Goal: Information Seeking & Learning: Check status

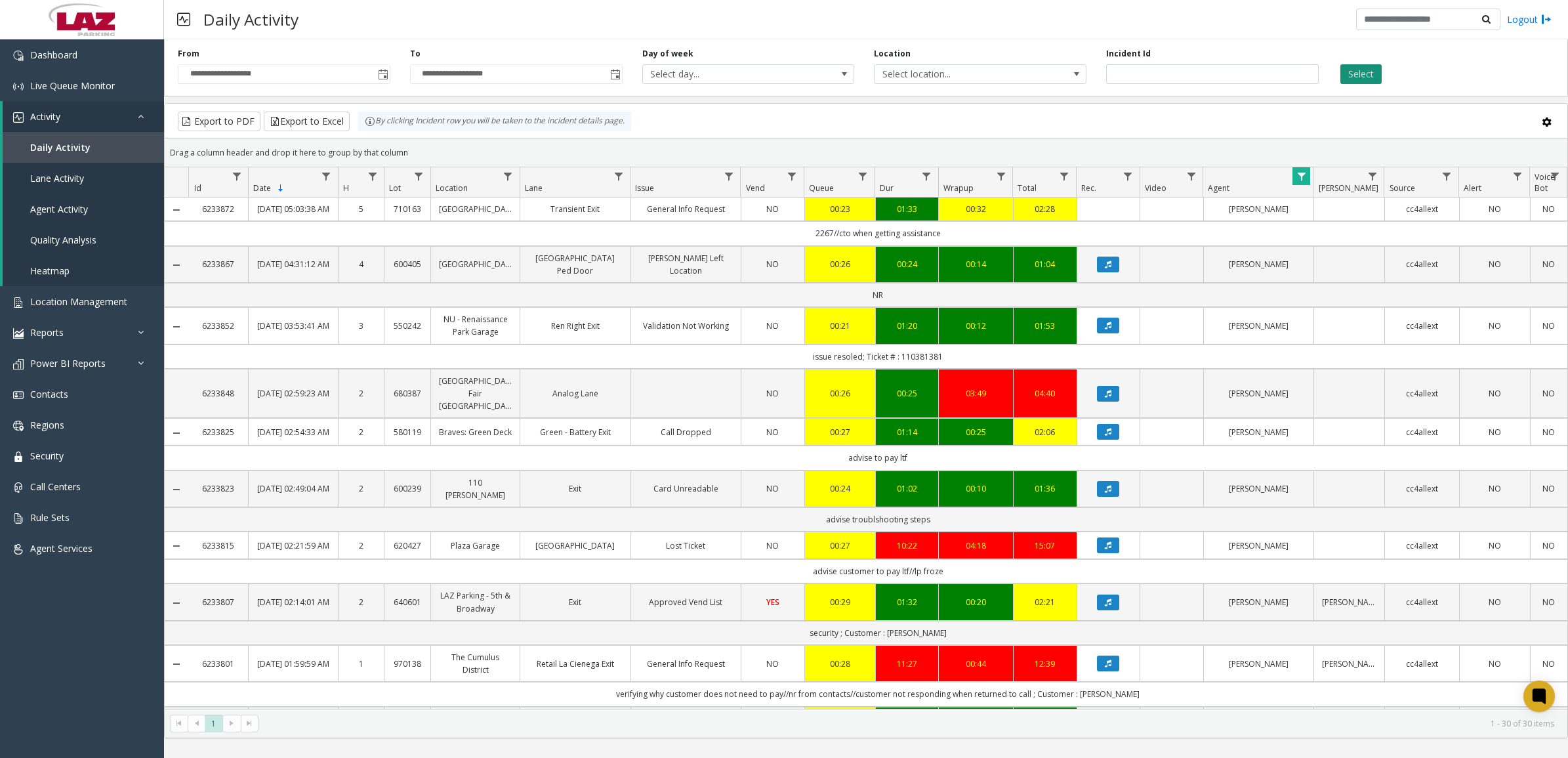
click at [1360, 71] on button "Select" at bounding box center [1361, 73] width 41 height 20
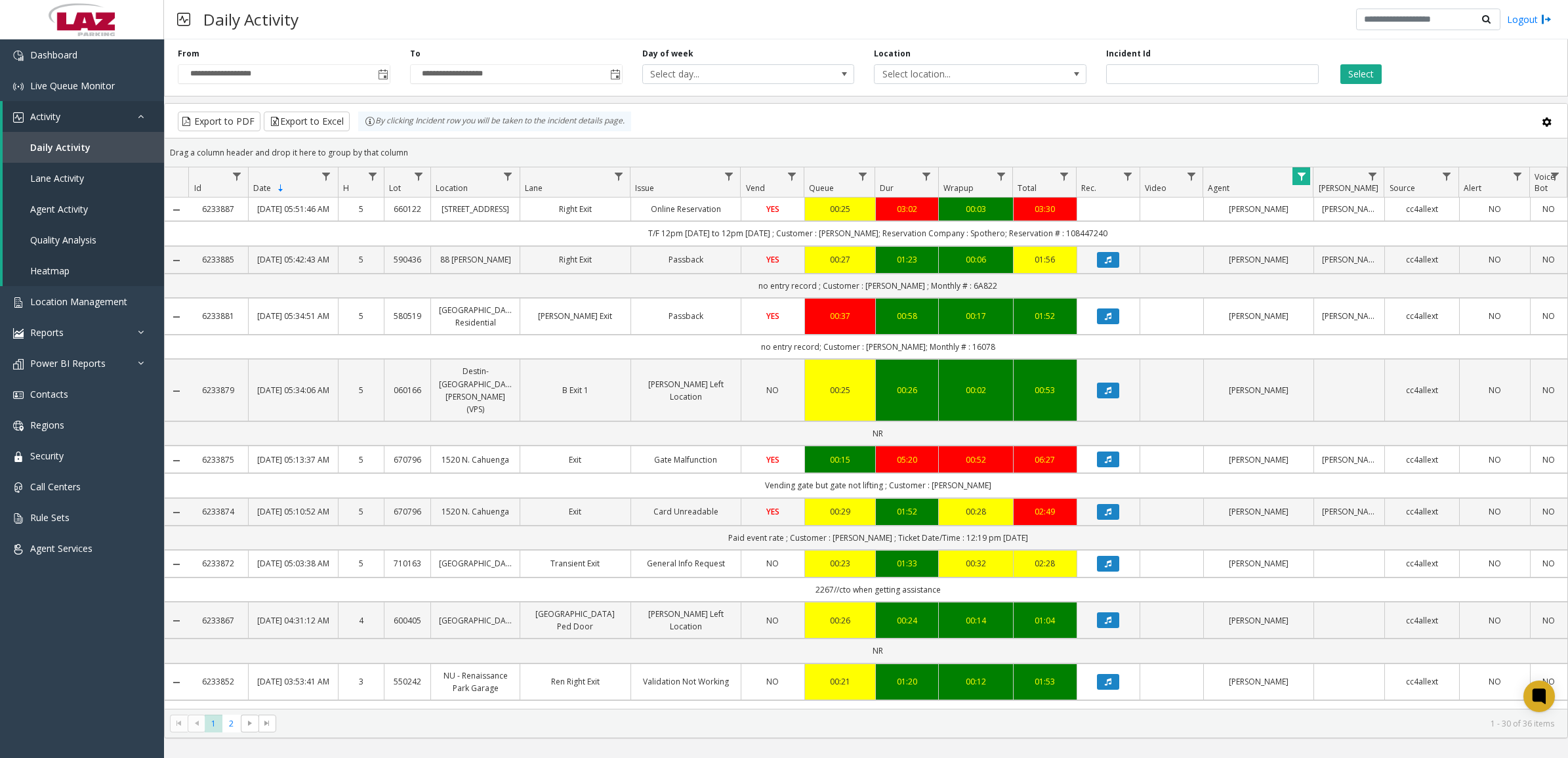
click at [1303, 182] on span "Data table" at bounding box center [1301, 176] width 10 height 10
click at [1323, 358] on button "Clear" at bounding box center [1329, 356] width 54 height 29
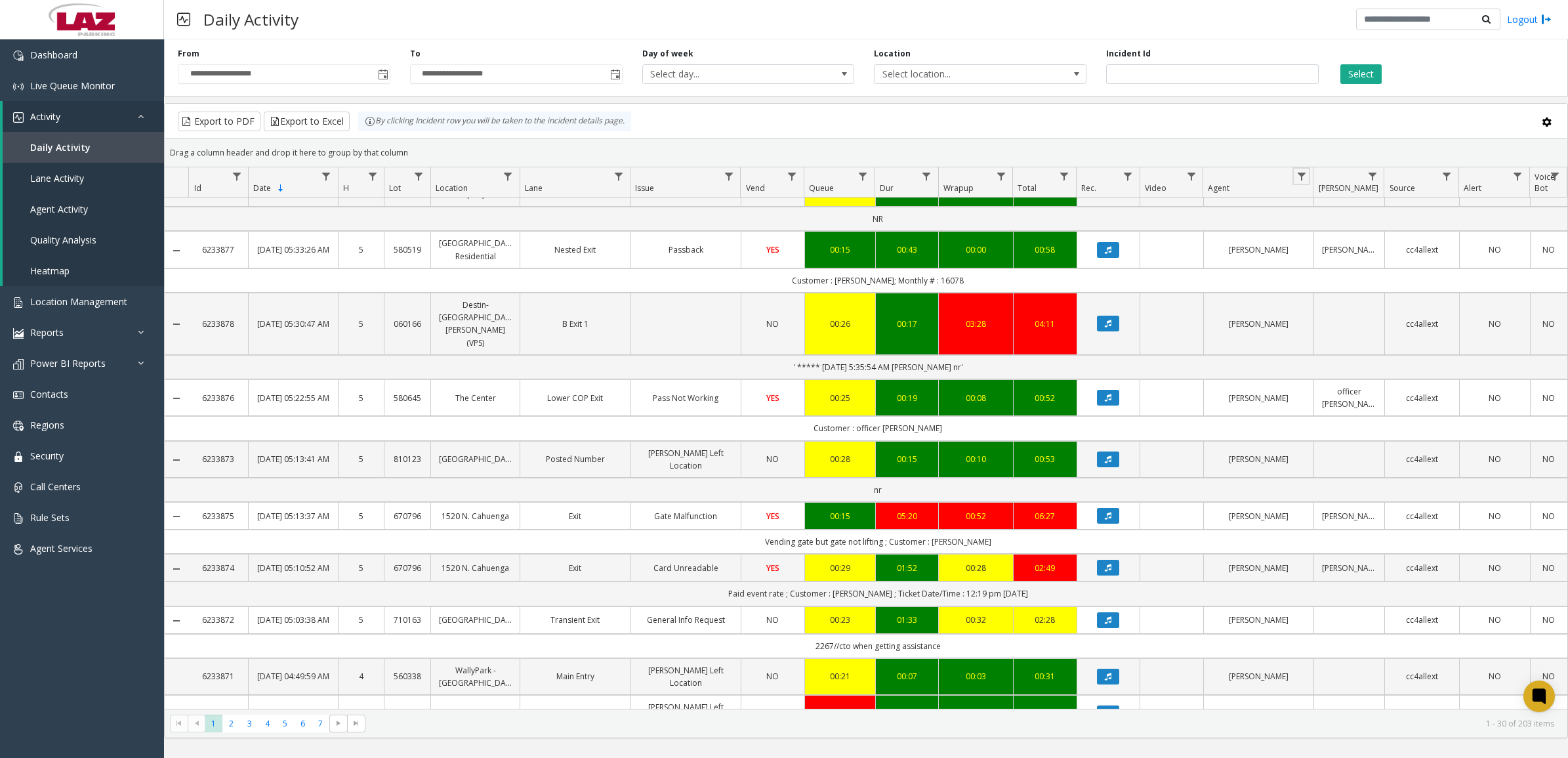
scroll to position [373, 0]
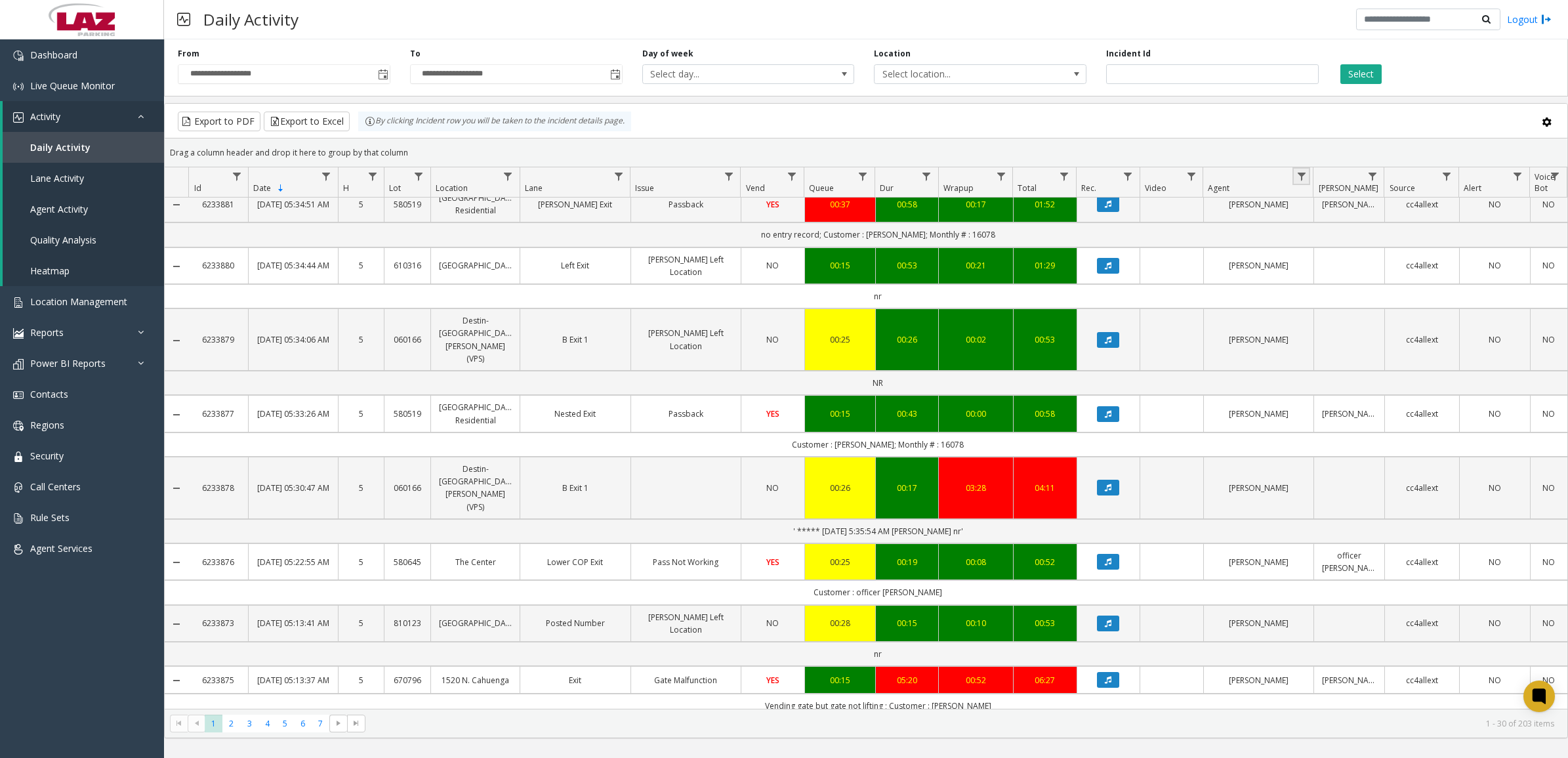
click at [1303, 175] on span "Data table" at bounding box center [1301, 176] width 10 height 10
click at [1321, 231] on input "Agent Filter" at bounding box center [1358, 234] width 112 height 23
type input "*******"
click button "Filter" at bounding box center [1387, 356] width 54 height 29
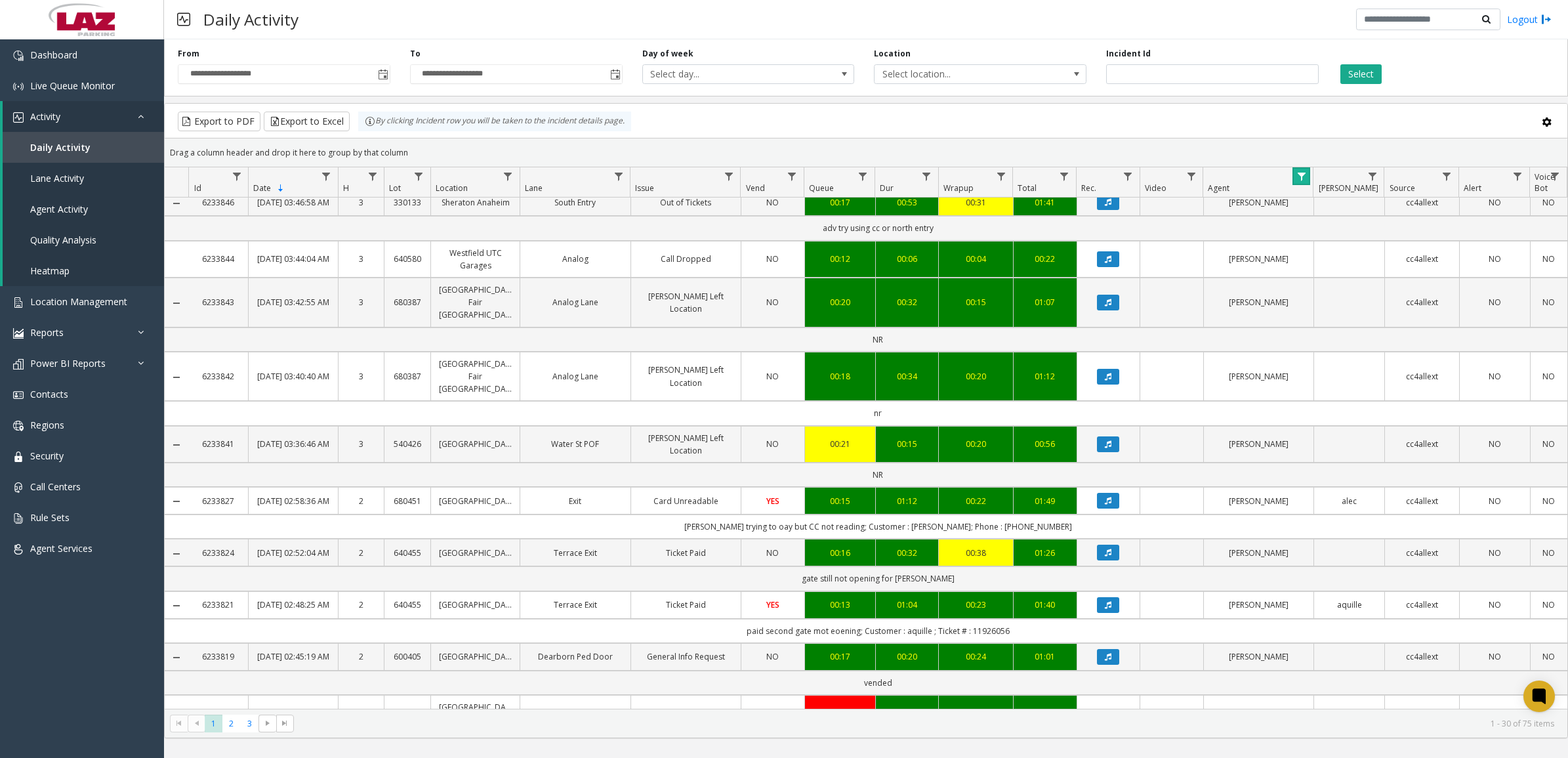
scroll to position [1275, 0]
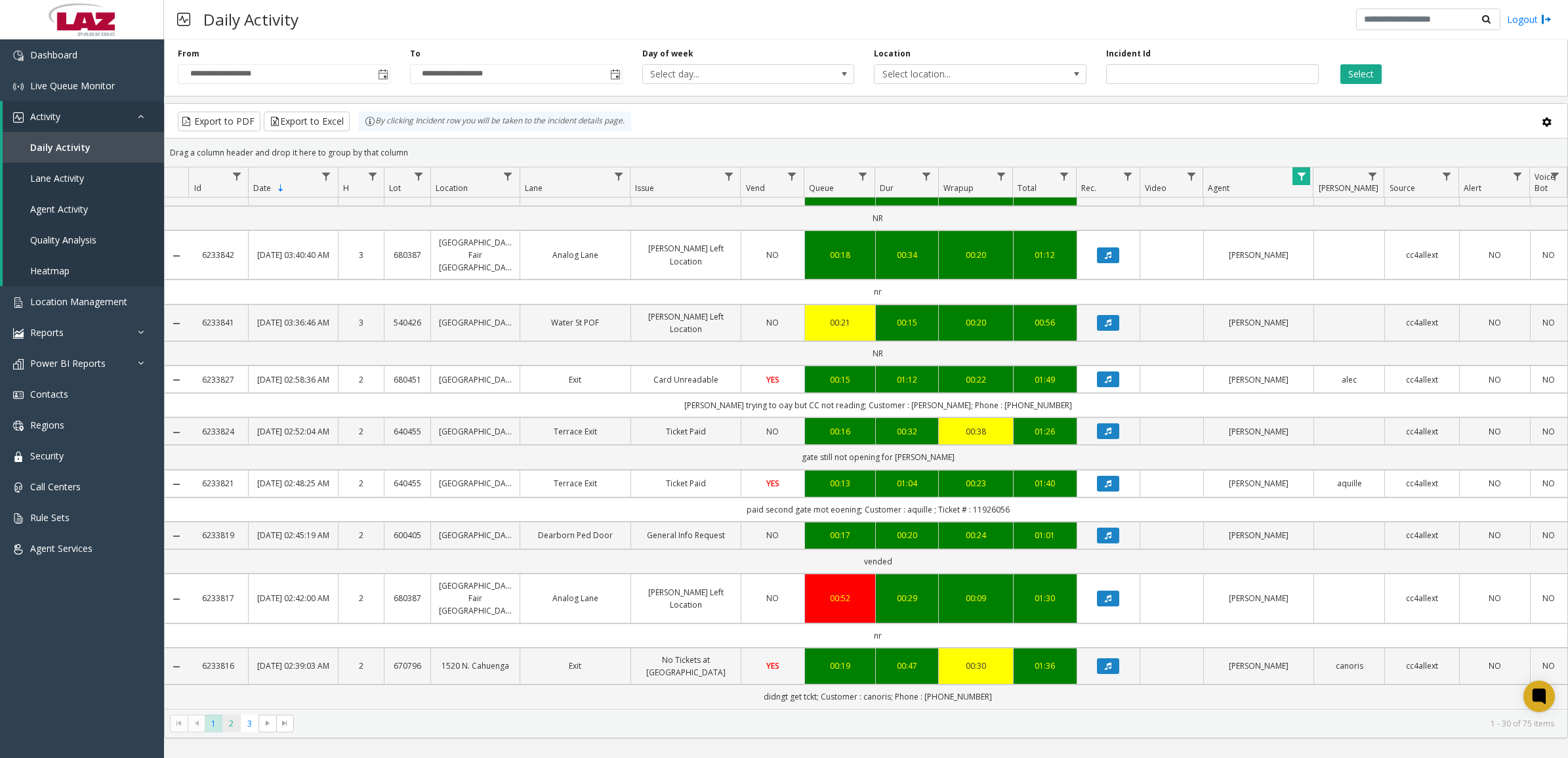
click at [231, 723] on span "2" at bounding box center [231, 723] width 18 height 18
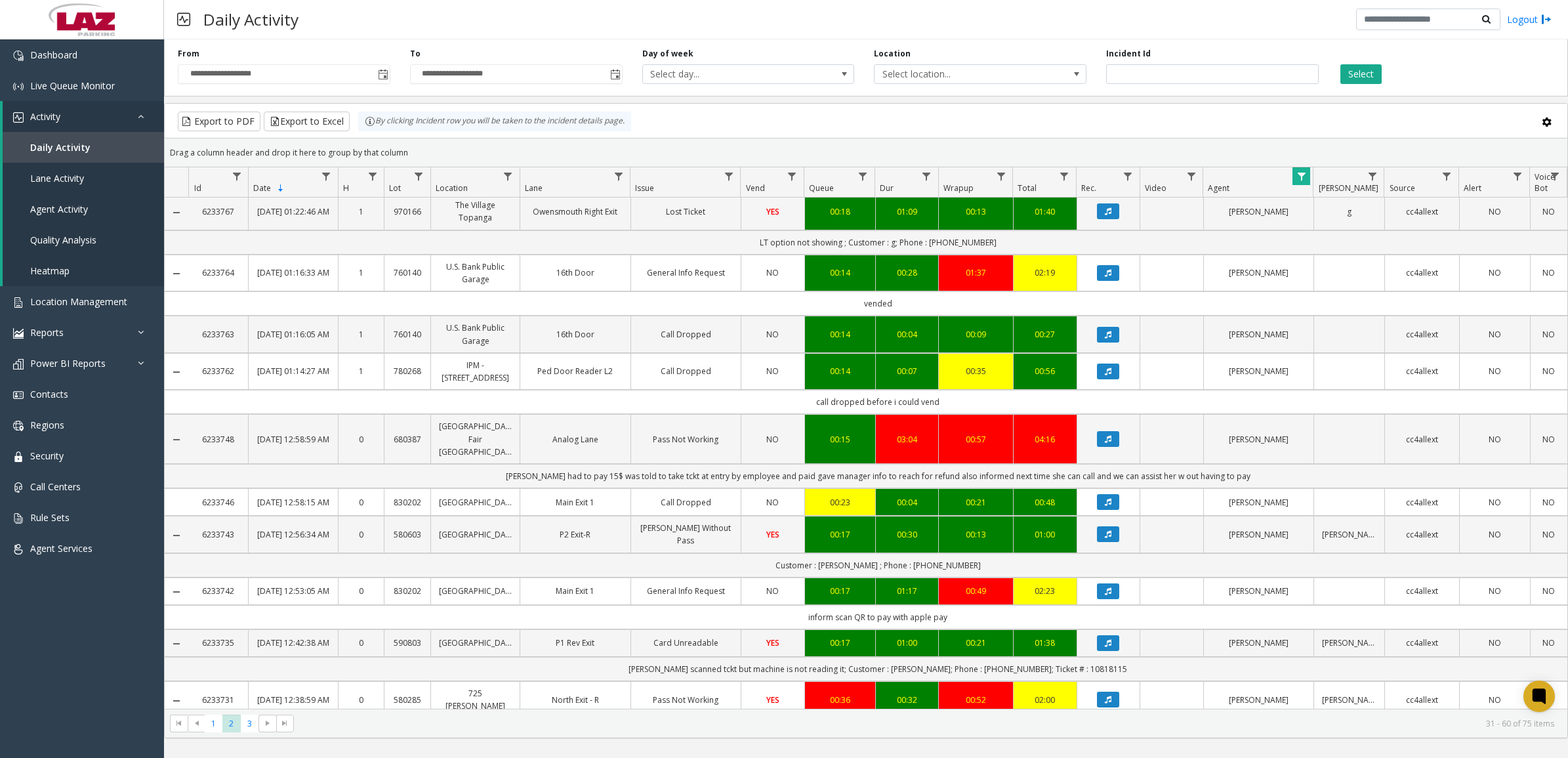
scroll to position [1225, 0]
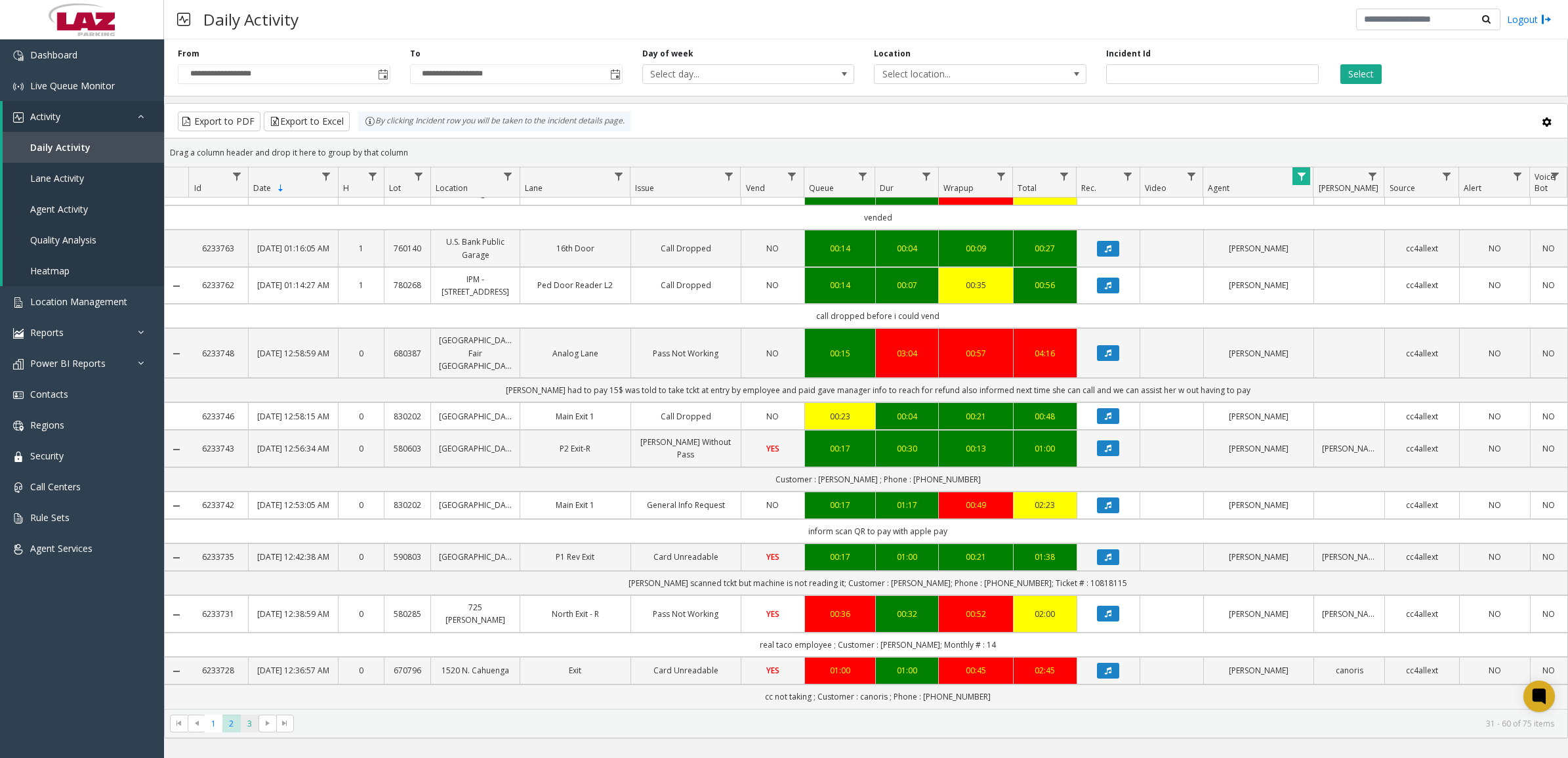
click at [248, 726] on span "3" at bounding box center [249, 723] width 18 height 18
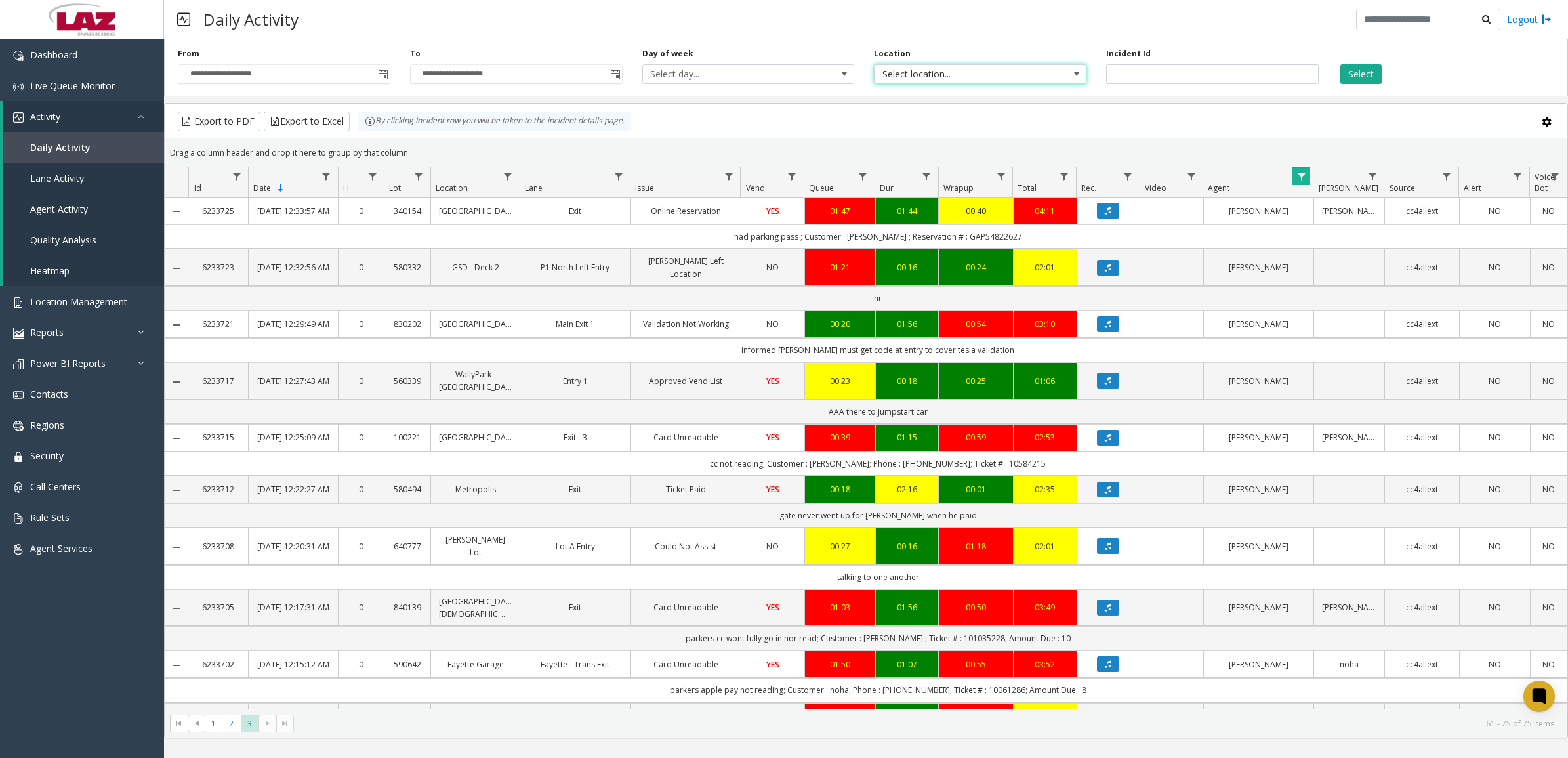
click at [972, 77] on span "Select location..." at bounding box center [959, 74] width 169 height 19
type input "*******"
click at [881, 166] on li "100240 Chicago Meters" at bounding box center [980, 162] width 209 height 18
click at [1365, 79] on button "Select" at bounding box center [1361, 73] width 41 height 20
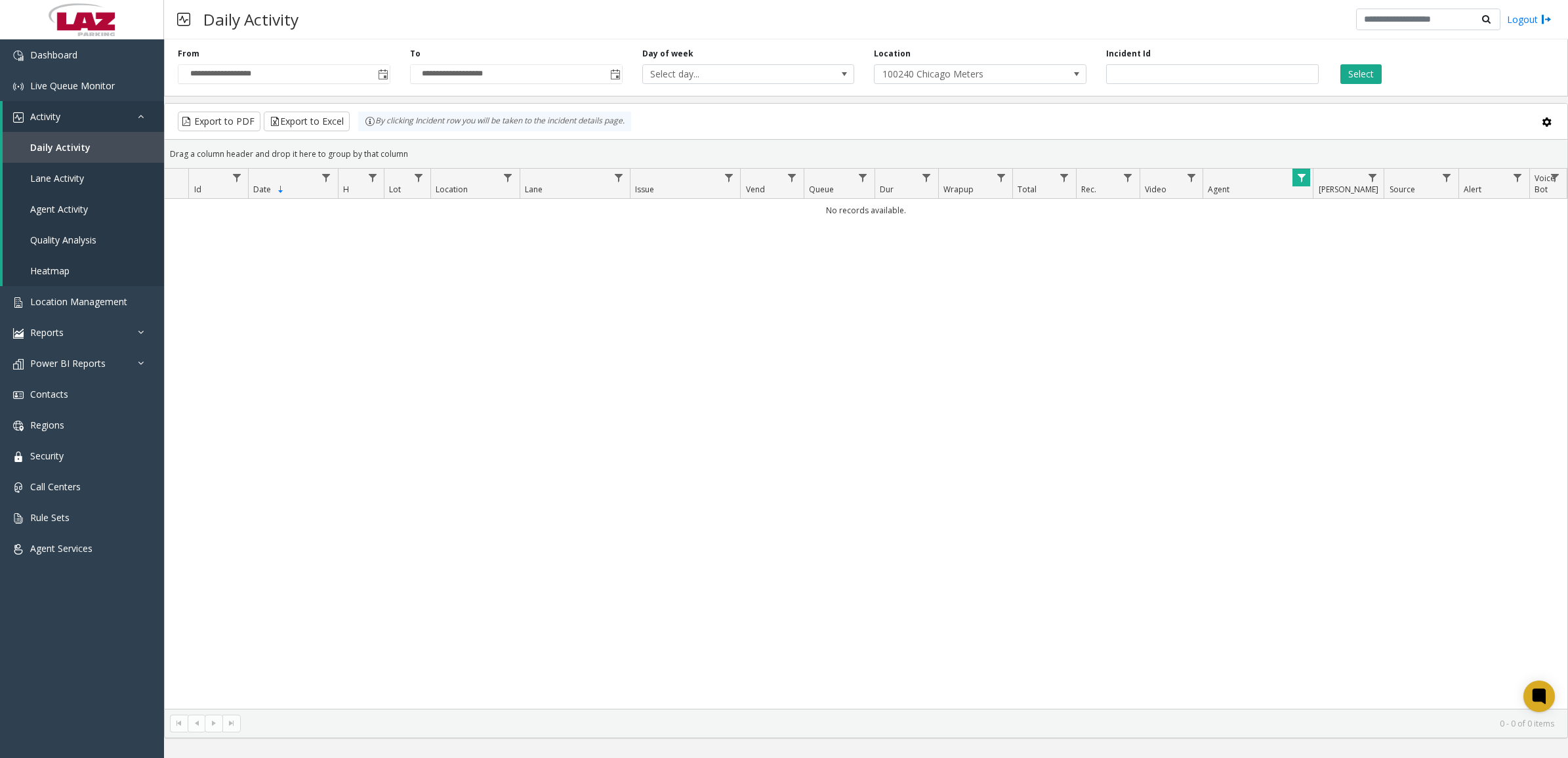
click at [1305, 183] on span "Data table" at bounding box center [1301, 177] width 10 height 10
click at [1330, 358] on button "Clear" at bounding box center [1329, 356] width 54 height 29
